Goal: Task Accomplishment & Management: Use online tool/utility

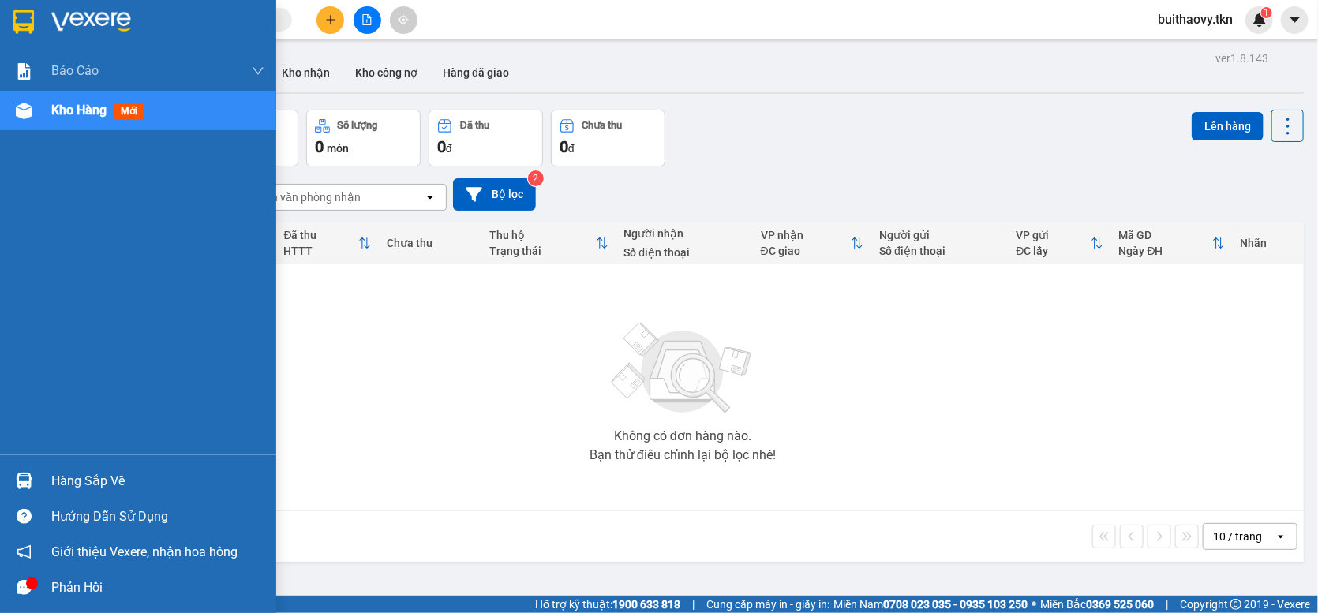
click at [21, 486] on img at bounding box center [24, 481] width 17 height 17
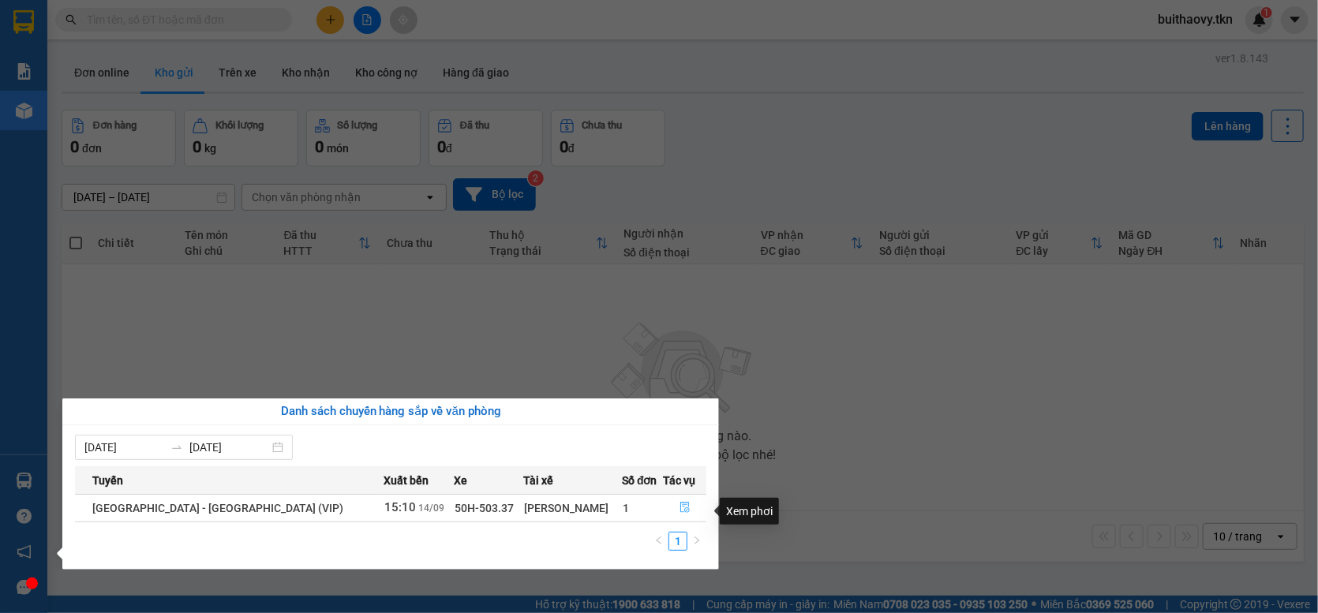
click at [686, 517] on button "button" at bounding box center [685, 508] width 42 height 25
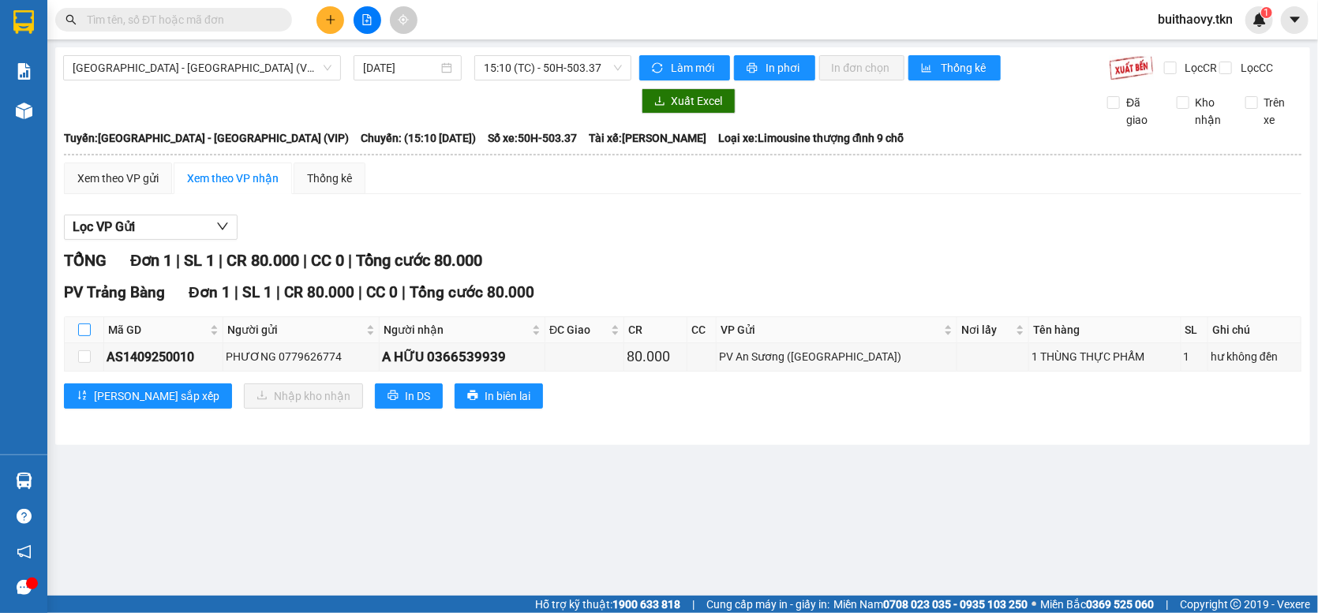
click at [79, 336] on input "checkbox" at bounding box center [84, 330] width 13 height 13
checkbox input "true"
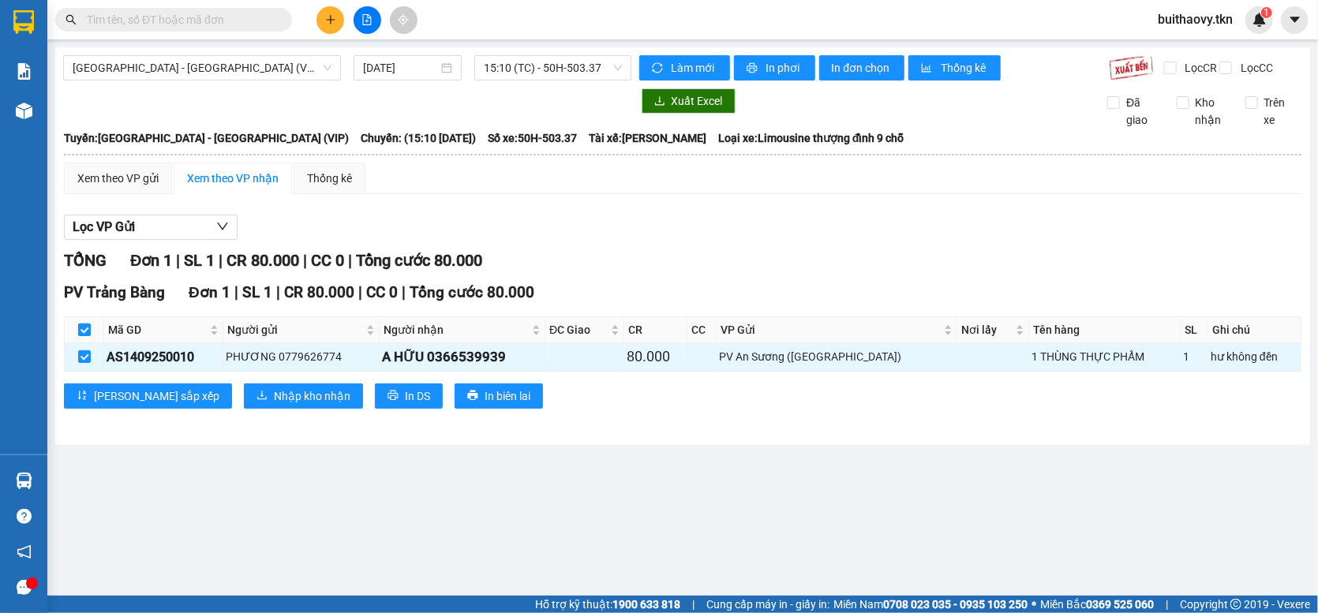
click at [84, 336] on input "checkbox" at bounding box center [84, 330] width 13 height 13
checkbox input "false"
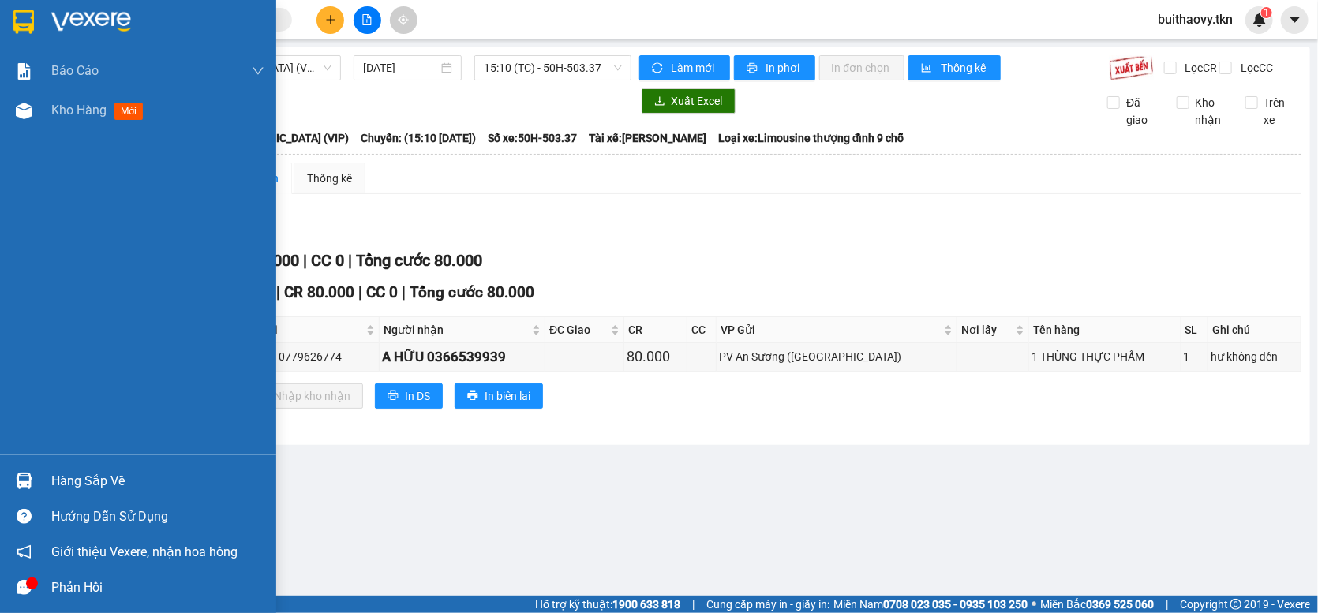
click at [41, 472] on div "Hàng sắp về" at bounding box center [138, 481] width 276 height 36
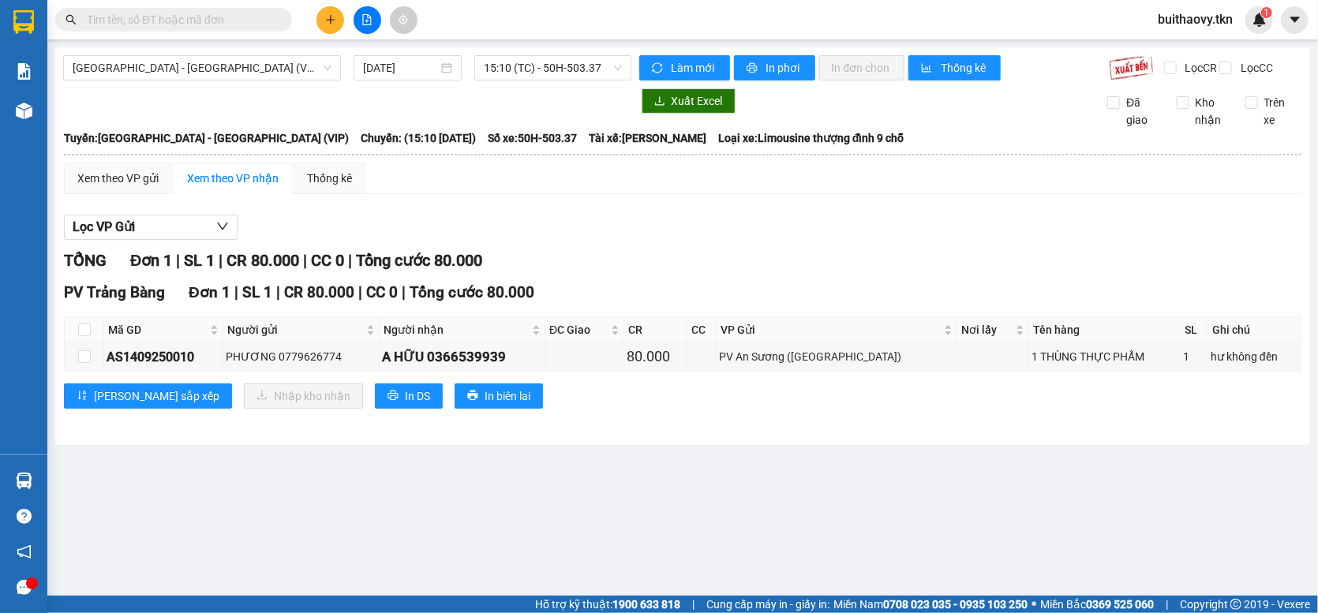
click at [819, 501] on section "Kết quả tìm kiếm ( 0 ) Bộ lọc No Data buithaovy.tkn 1 Báo cáo Mẫu 1: Báo cáo dò…" at bounding box center [659, 306] width 1318 height 613
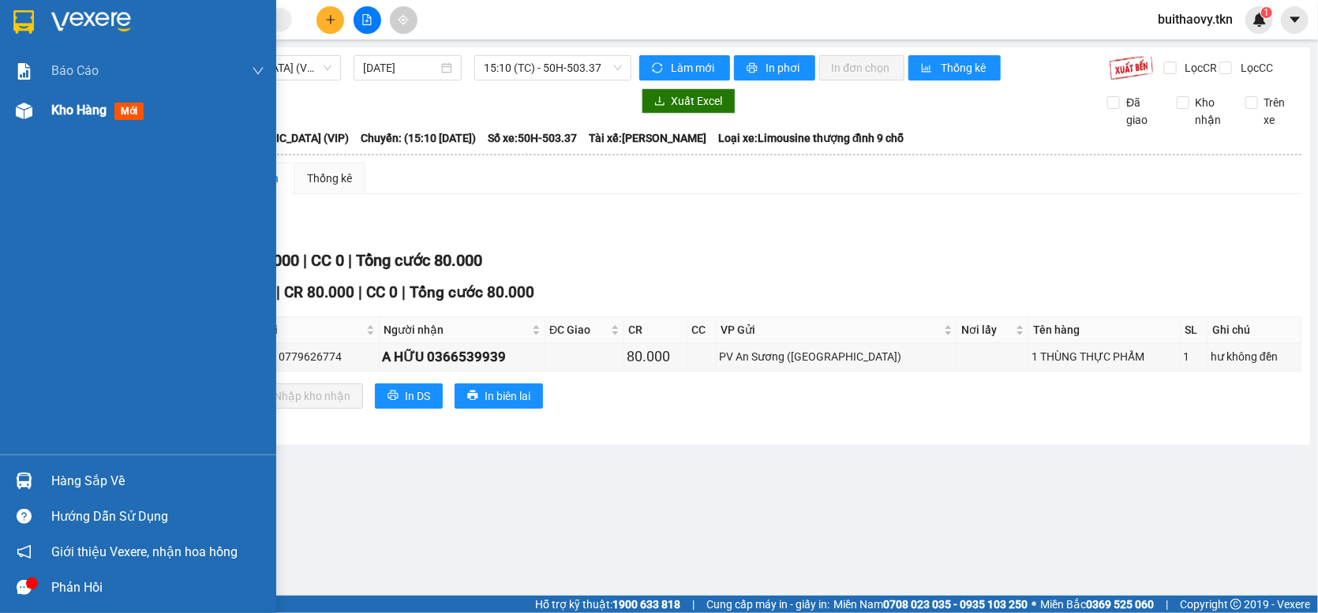
click at [10, 123] on div at bounding box center [24, 111] width 28 height 28
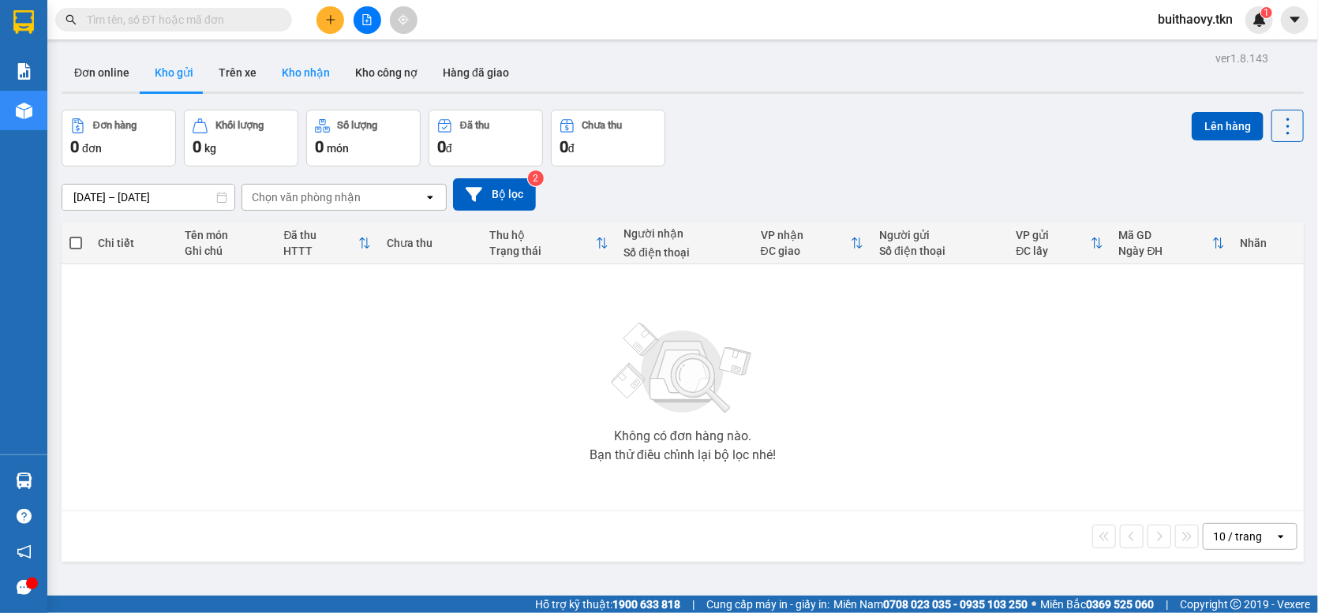
click at [296, 77] on button "Kho nhận" at bounding box center [305, 73] width 73 height 38
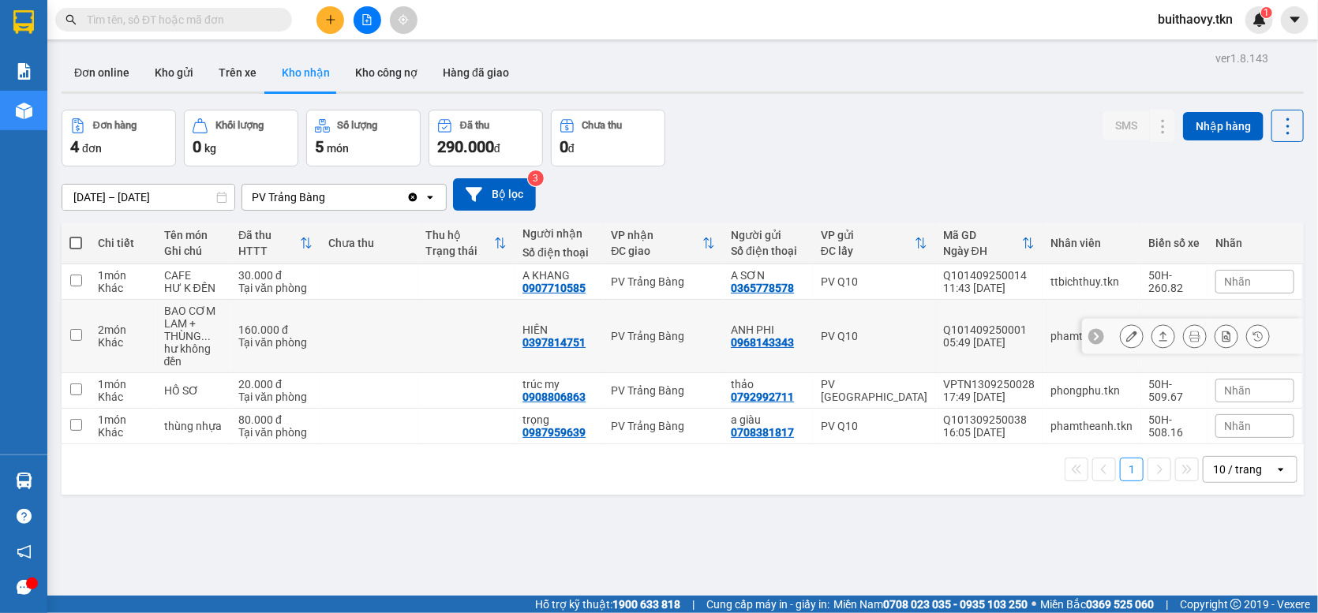
click at [1127, 342] on icon at bounding box center [1132, 336] width 11 height 11
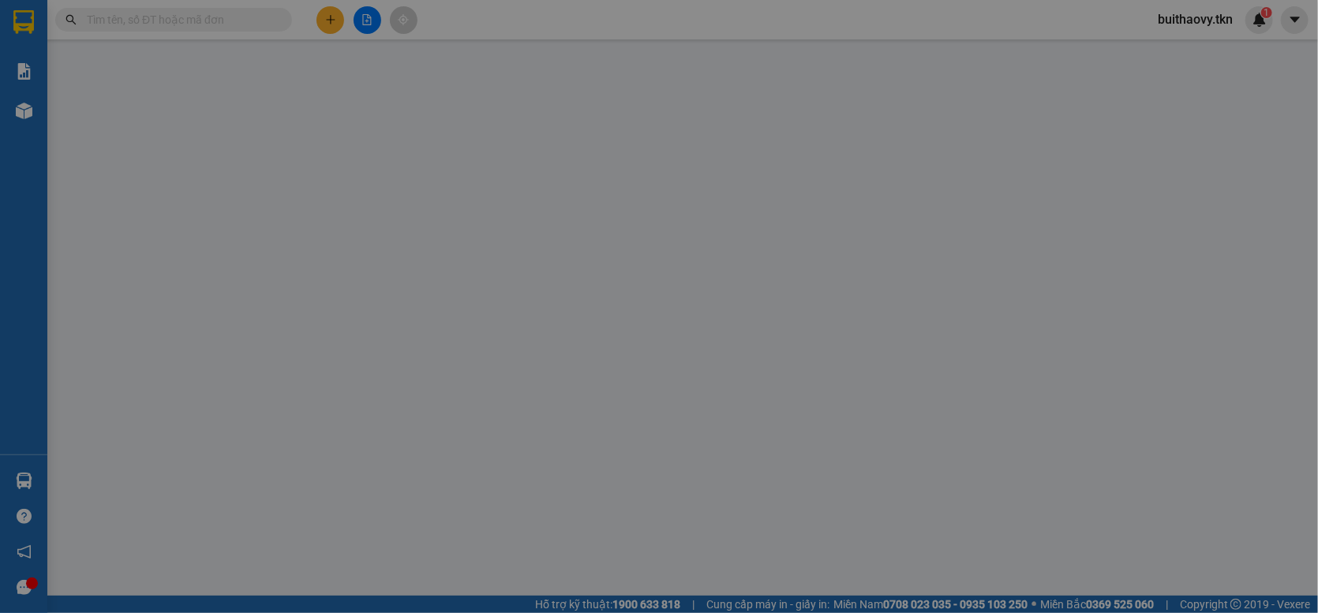
type input "0968143343"
type input "ANH PHI"
type input "0397814751"
type input "HIỀN"
type input "160.000"
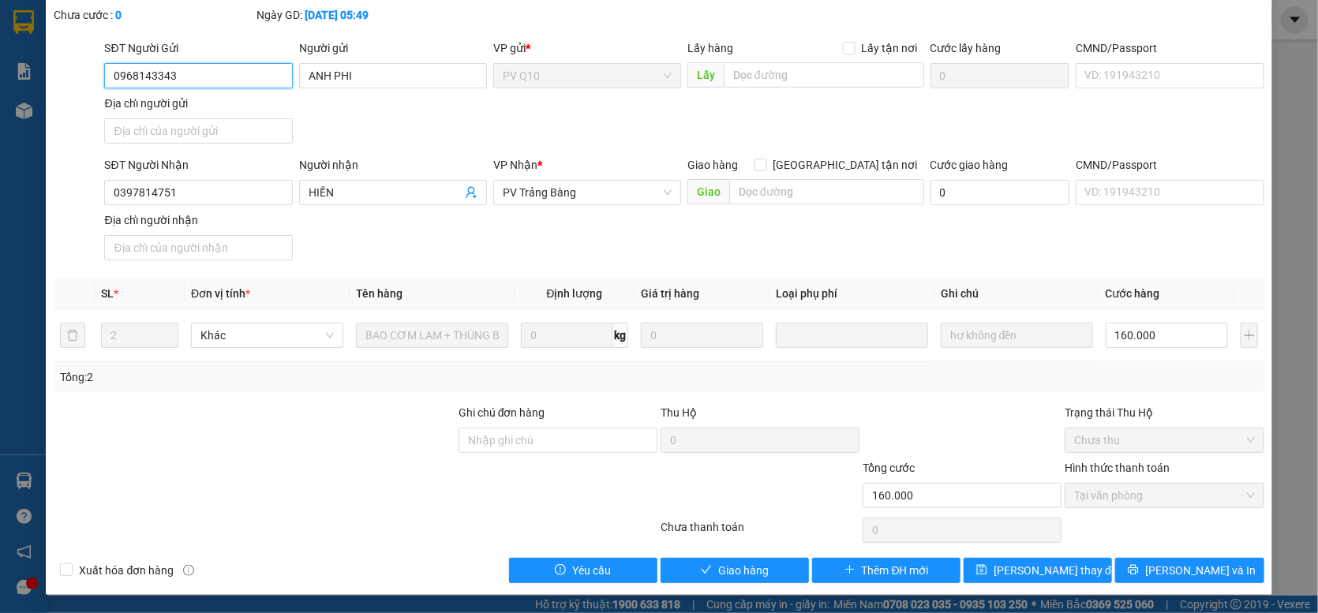
scroll to position [86, 0]
click at [792, 562] on button "Giao hàng" at bounding box center [735, 569] width 148 height 25
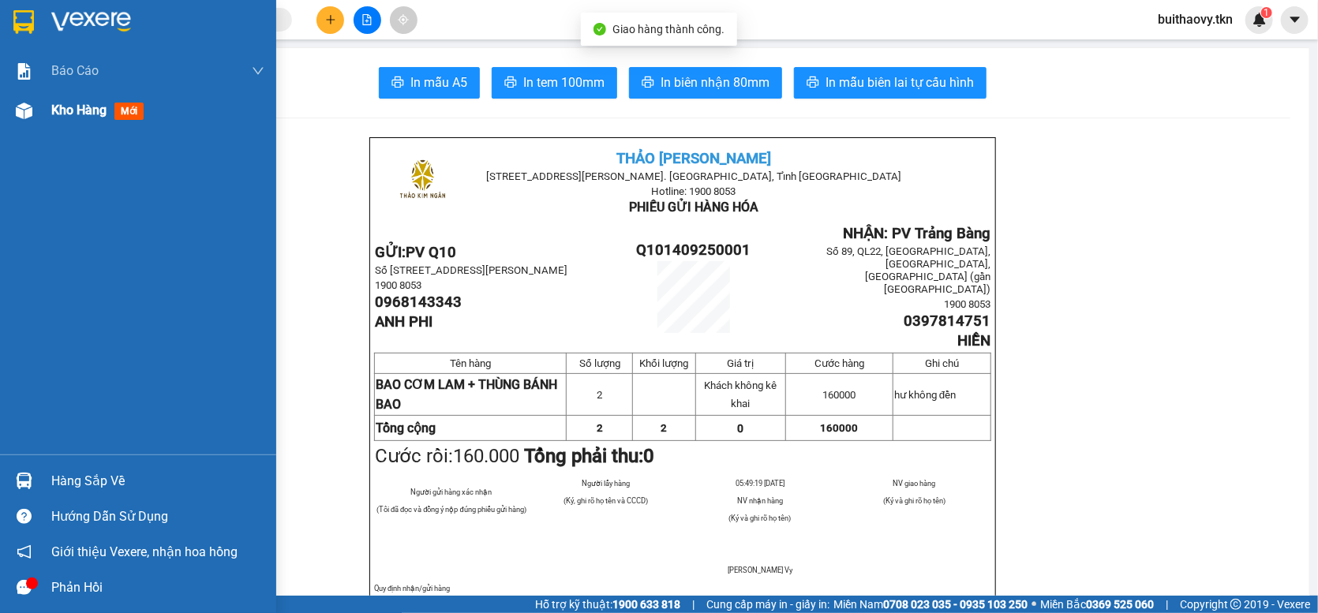
click at [14, 113] on div at bounding box center [24, 111] width 28 height 28
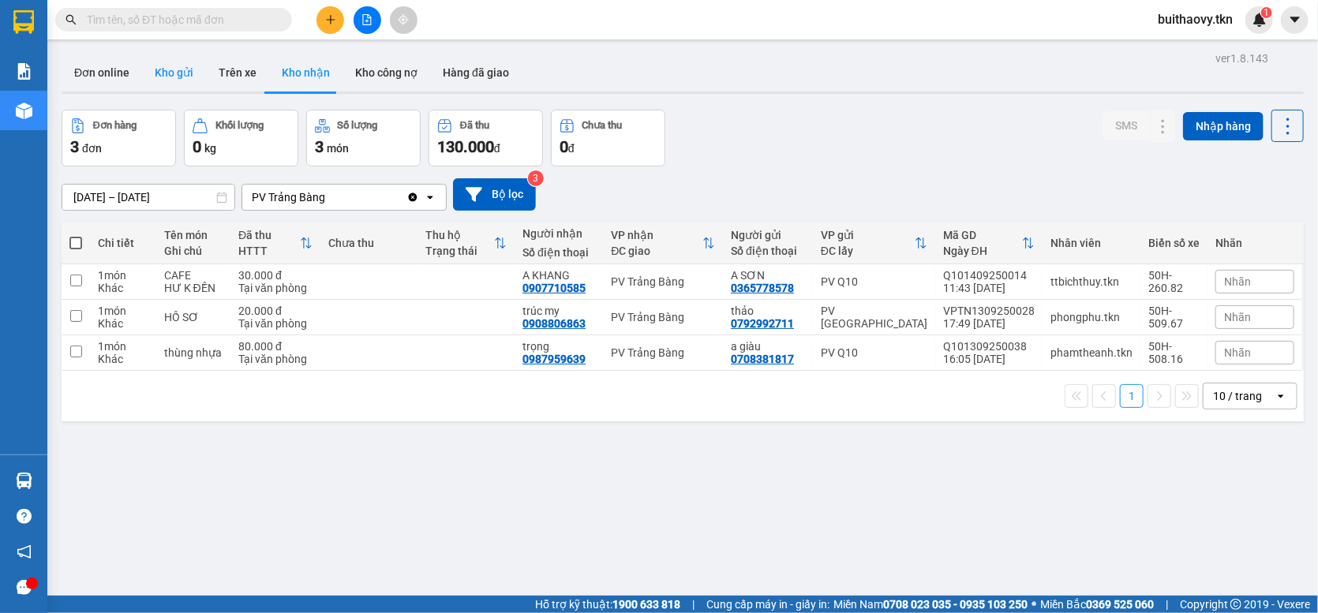
click at [156, 73] on button "Kho gửi" at bounding box center [174, 73] width 64 height 38
